Goal: Information Seeking & Learning: Find specific fact

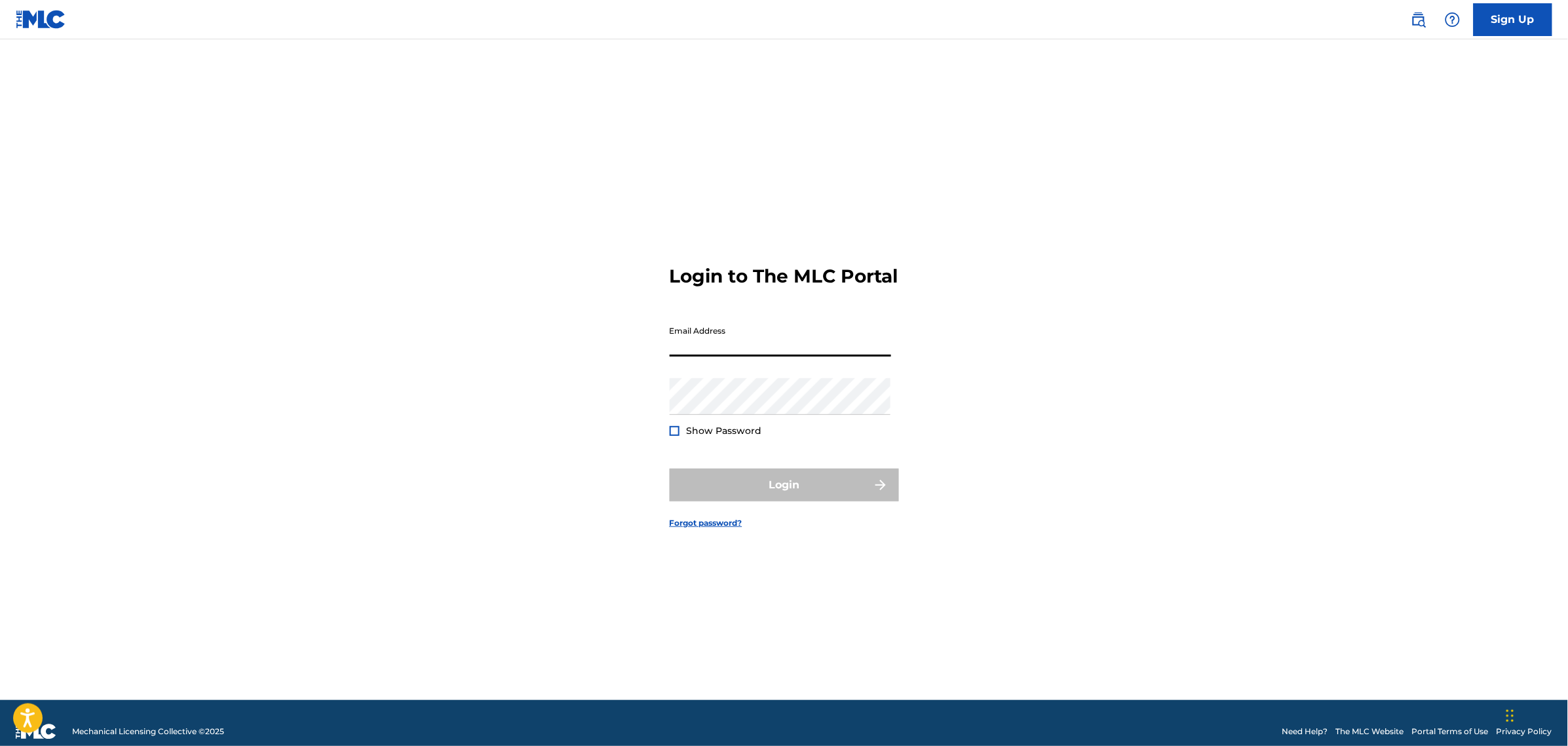
drag, startPoint x: 817, startPoint y: 342, endPoint x: 820, endPoint y: 351, distance: 9.5
click at [817, 342] on input "Email Address" at bounding box center [781, 338] width 222 height 37
type input "[PERSON_NAME][EMAIL_ADDRESS][DOMAIN_NAME]"
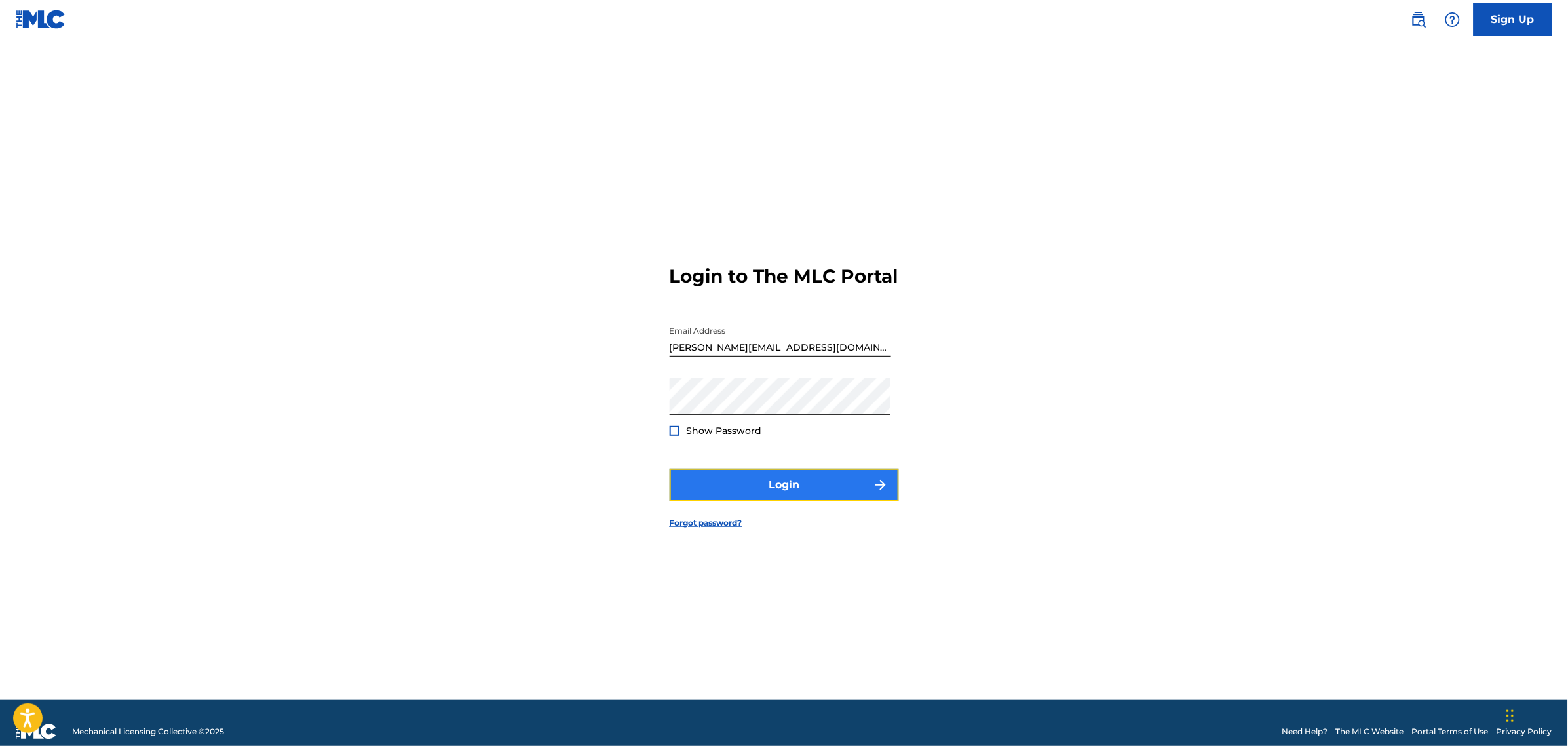
click at [806, 490] on button "Login" at bounding box center [784, 485] width 229 height 33
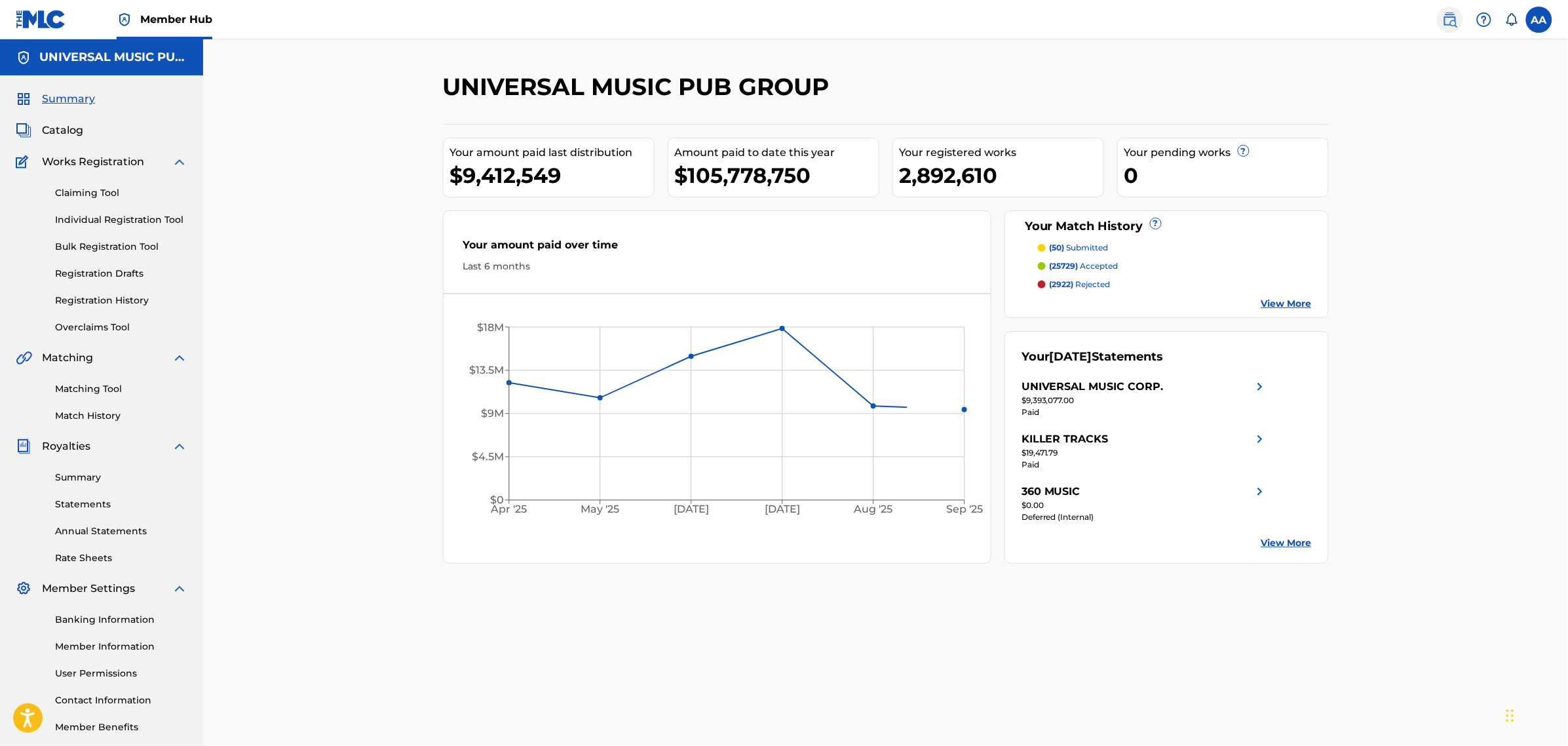
click at [1452, 23] on img at bounding box center [1450, 19] width 16 height 16
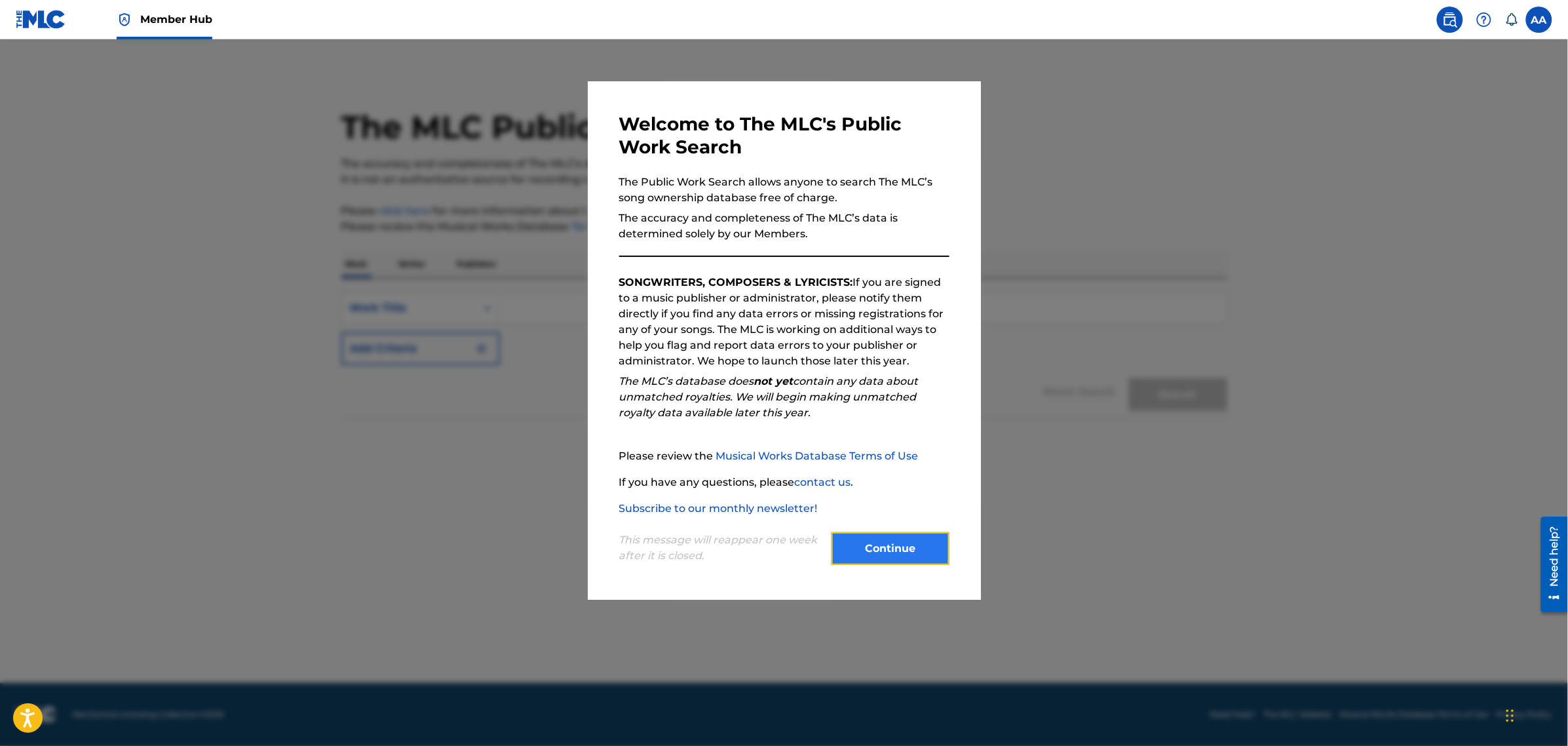
click at [873, 555] on button "Continue" at bounding box center [890, 549] width 118 height 33
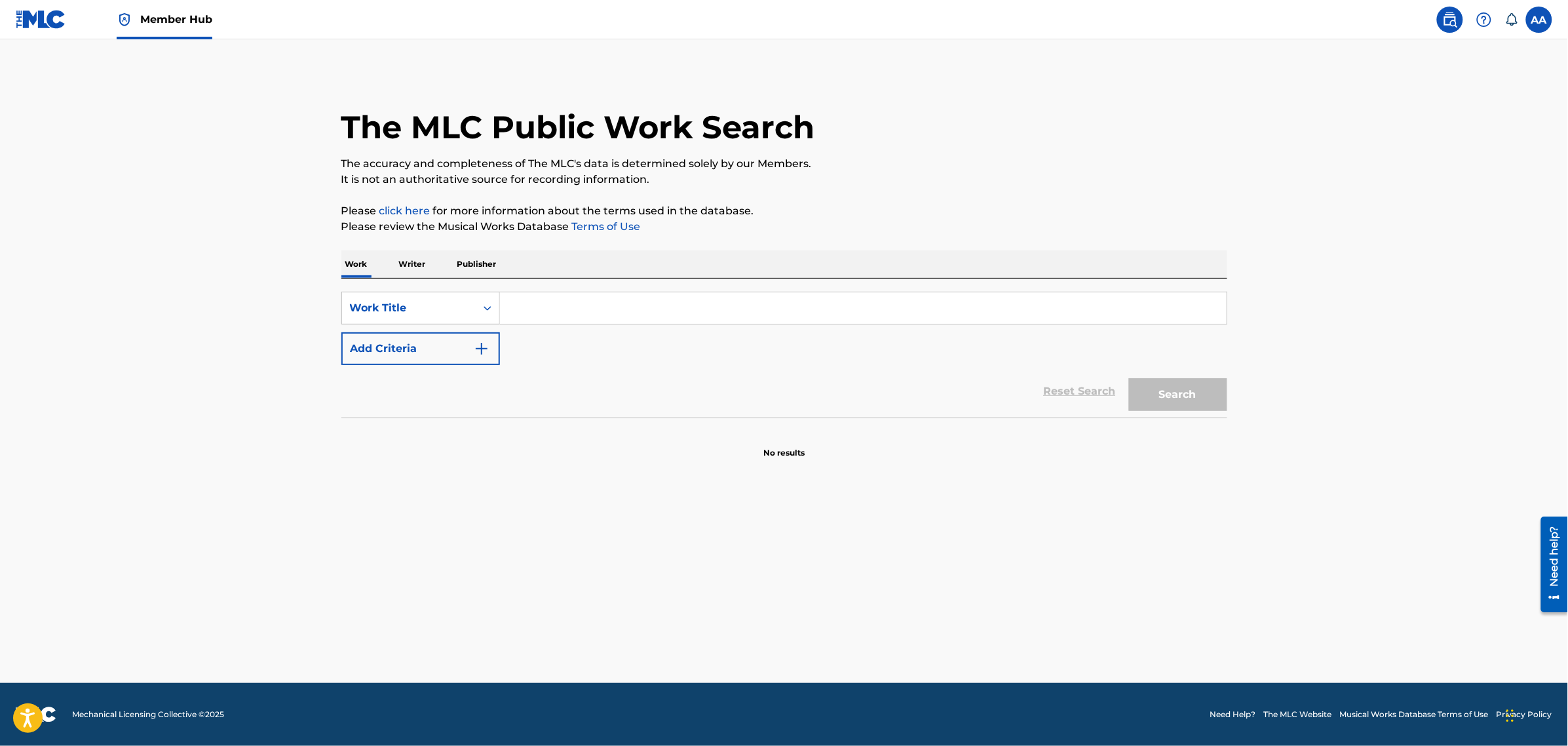
click at [567, 315] on input "Search Form" at bounding box center [864, 308] width 727 height 31
type input "all too well (10 minute version)"
click at [1129, 379] on button "Search" at bounding box center [1178, 395] width 98 height 33
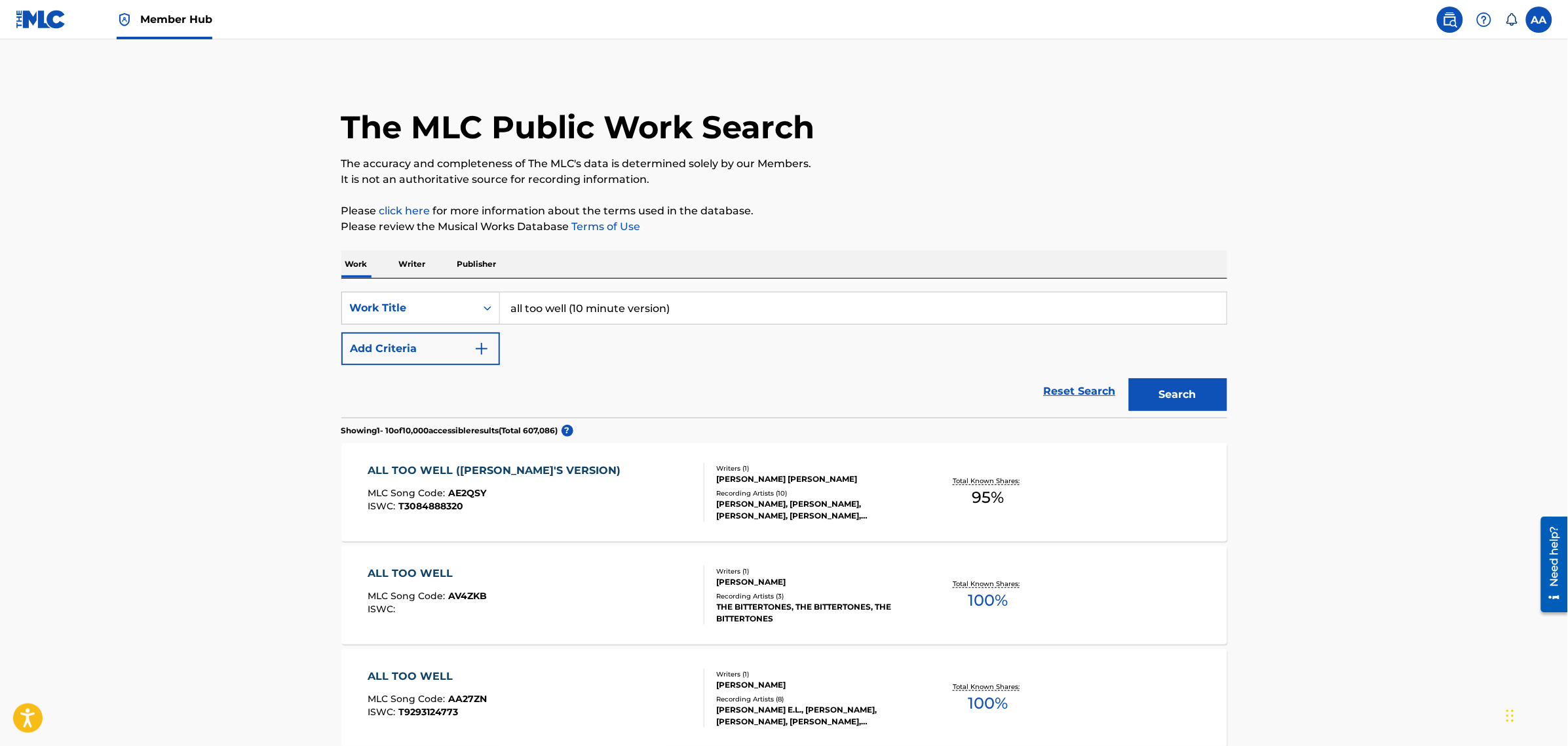
click at [57, 20] on img at bounding box center [41, 19] width 50 height 19
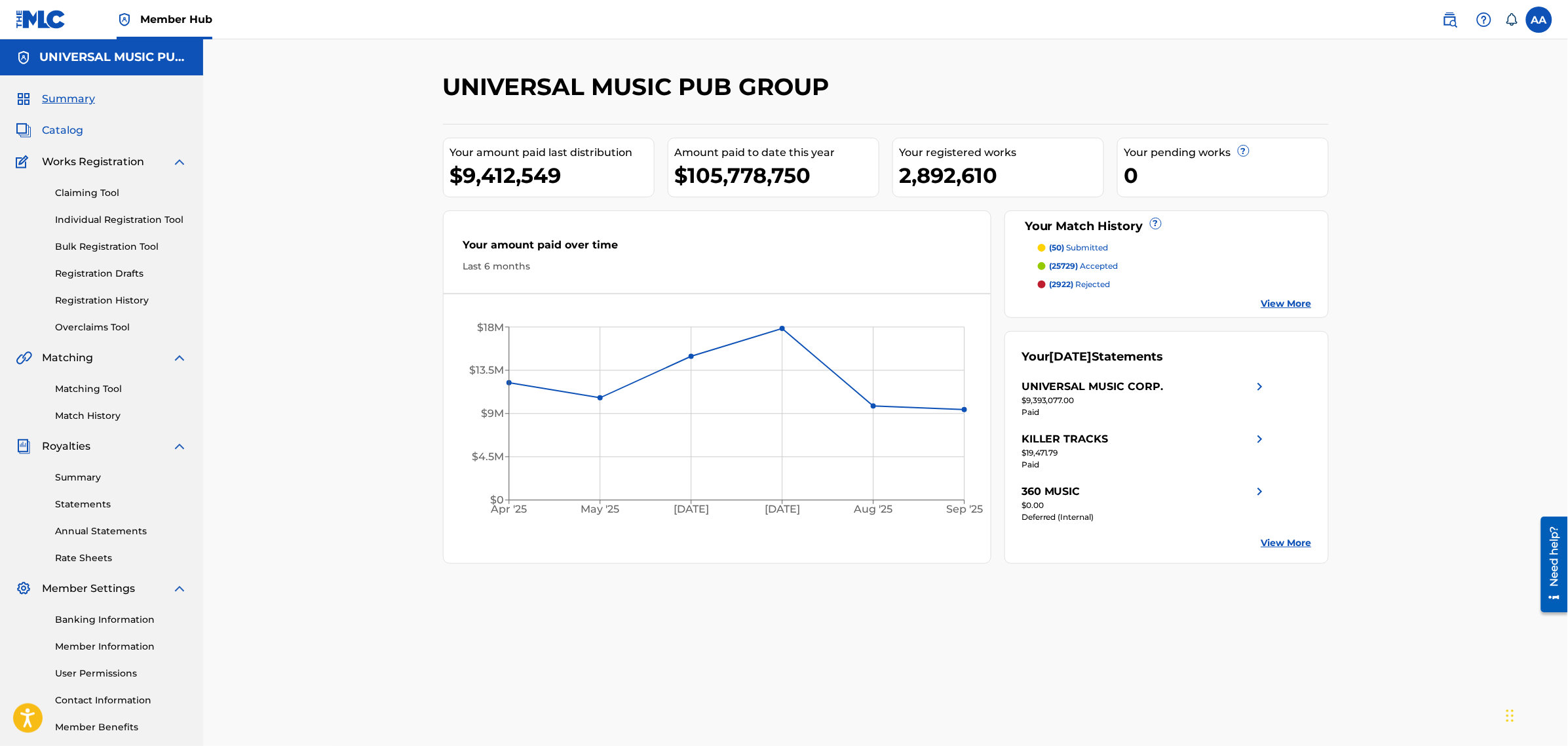
click at [56, 126] on span "Catalog" at bounding box center [62, 130] width 41 height 16
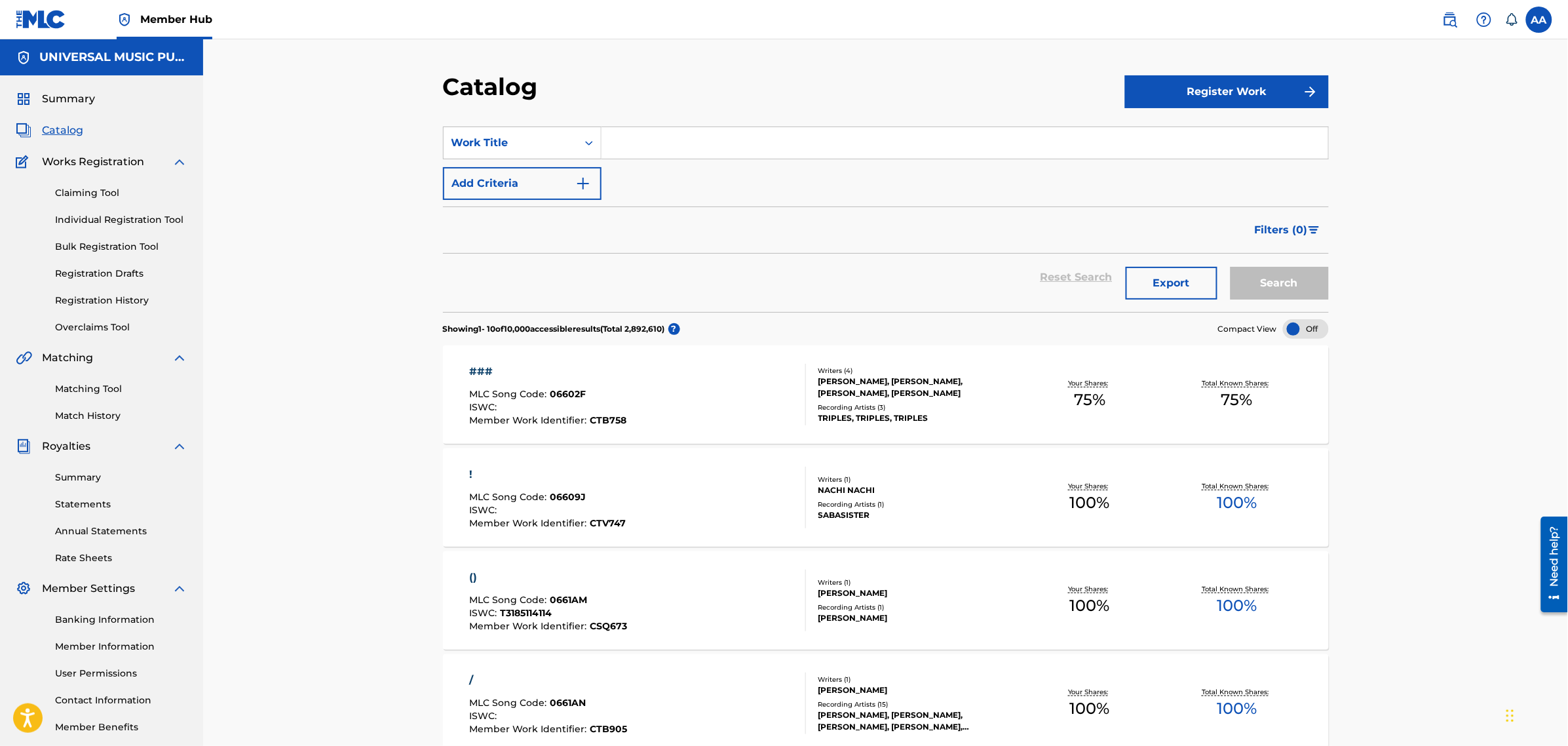
click at [634, 145] on input "Search Form" at bounding box center [965, 142] width 727 height 31
type input "all too well"
click at [1231, 267] on button "Search" at bounding box center [1279, 283] width 98 height 33
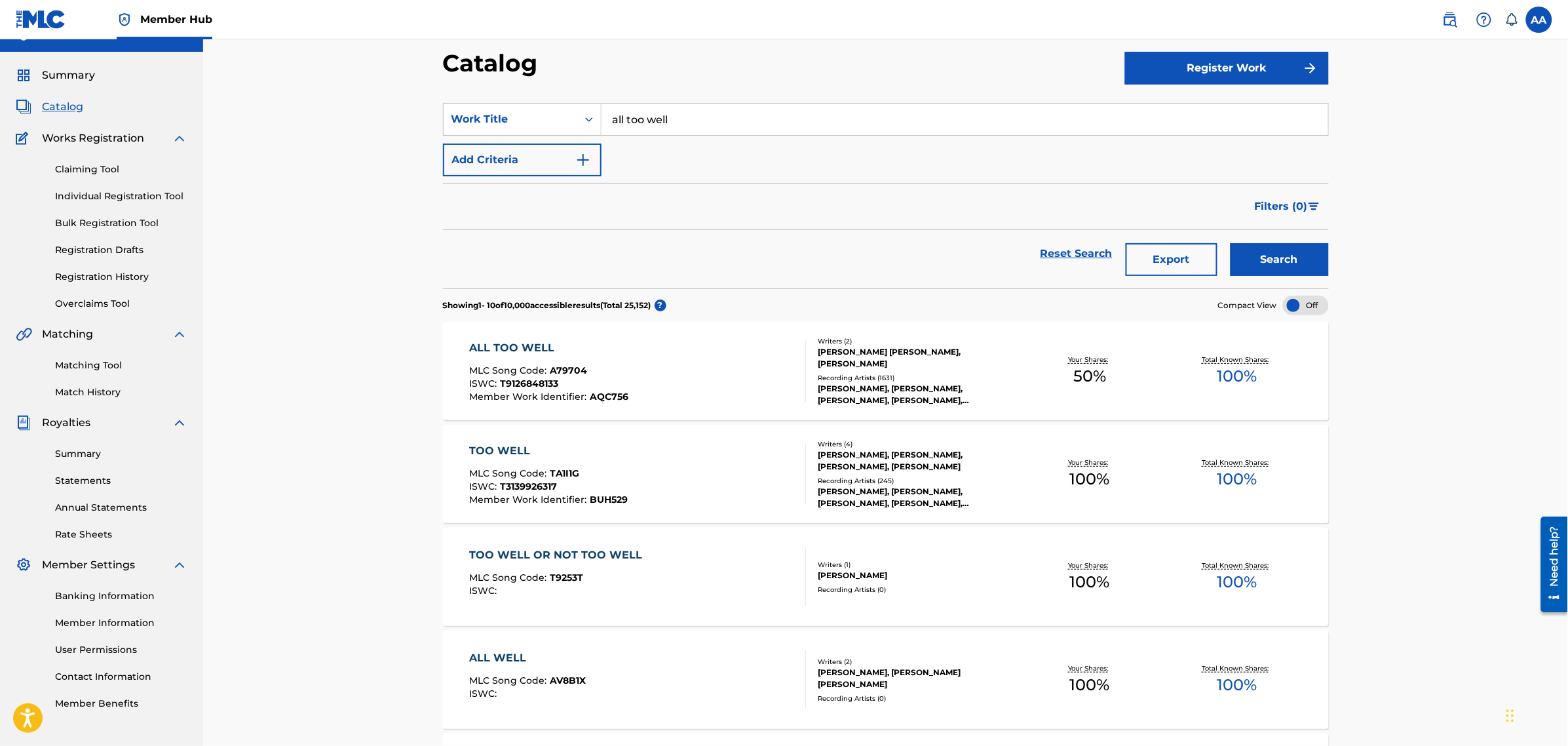
scroll to position [17, 0]
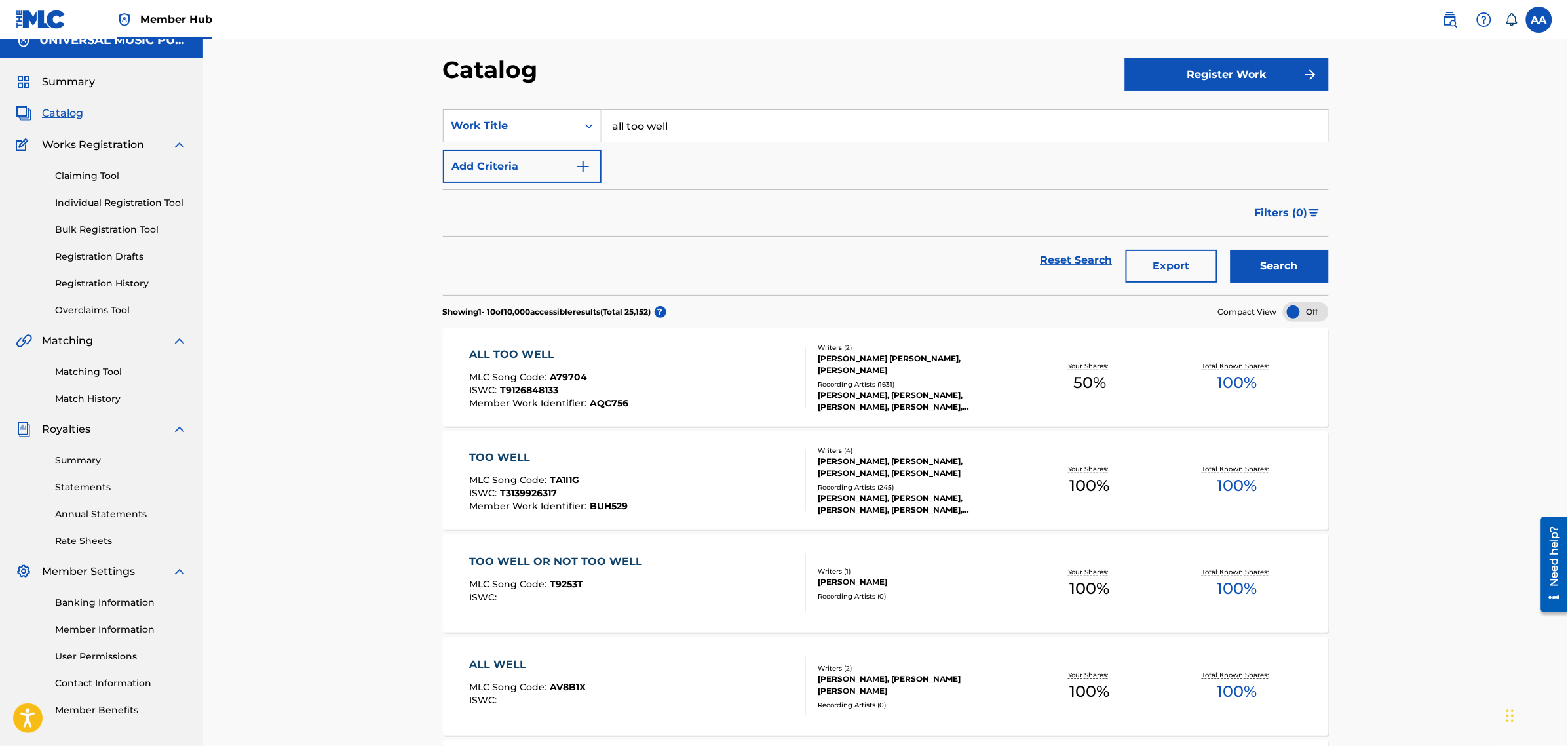
click at [715, 373] on div "ALL TOO WELL MLC Song Code : A79704 ISWC : T9126848133 Member Work Identifier :…" at bounding box center [637, 377] width 337 height 62
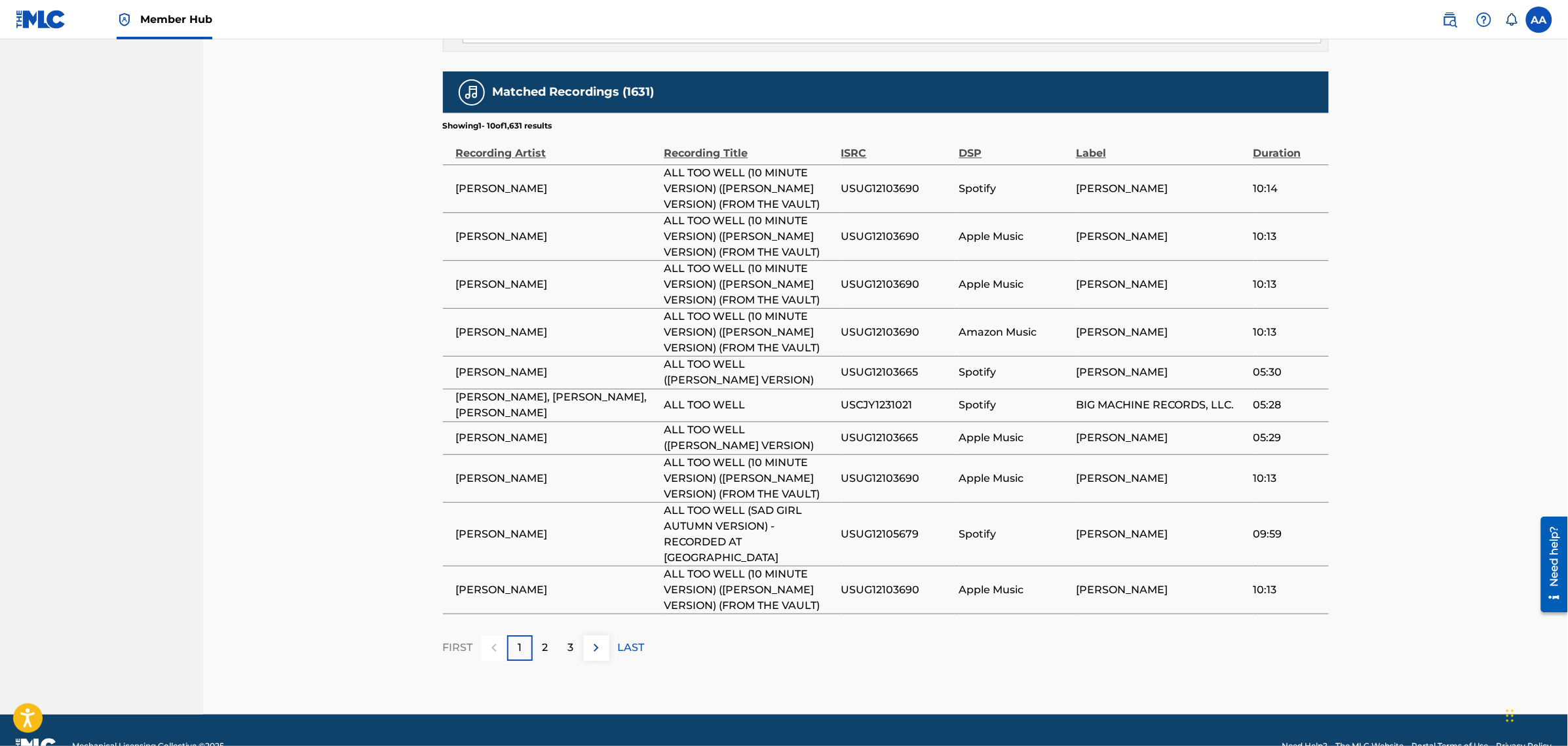
scroll to position [1331, 0]
